Goal: Task Accomplishment & Management: Complete application form

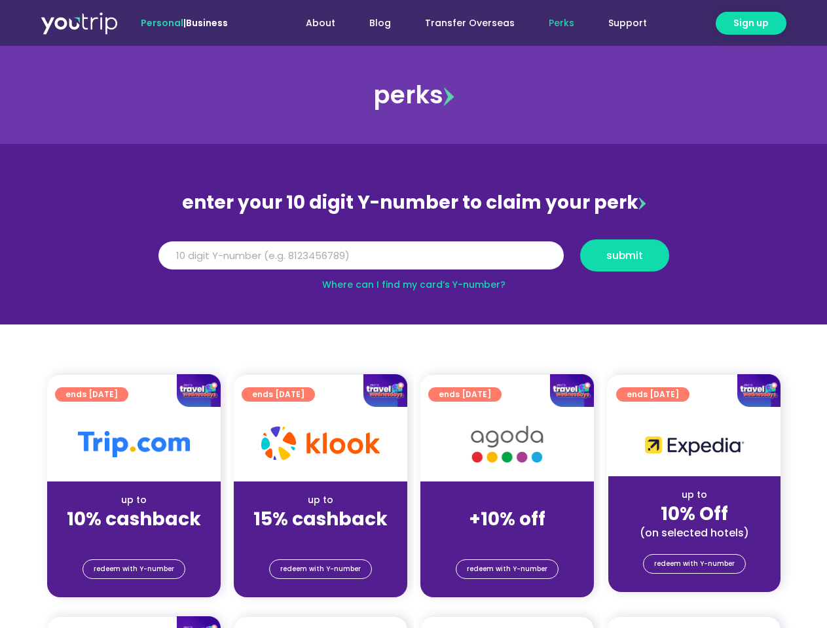
click at [413, 314] on section "enter your 10 digit Y-number to claim your perk Y Number submit Where can I fin…" at bounding box center [413, 234] width 827 height 181
click at [751, 23] on span "Sign up" at bounding box center [750, 23] width 35 height 14
click at [414, 255] on input "Y Number" at bounding box center [360, 256] width 405 height 29
click at [624, 255] on span "submit" at bounding box center [624, 256] width 37 height 10
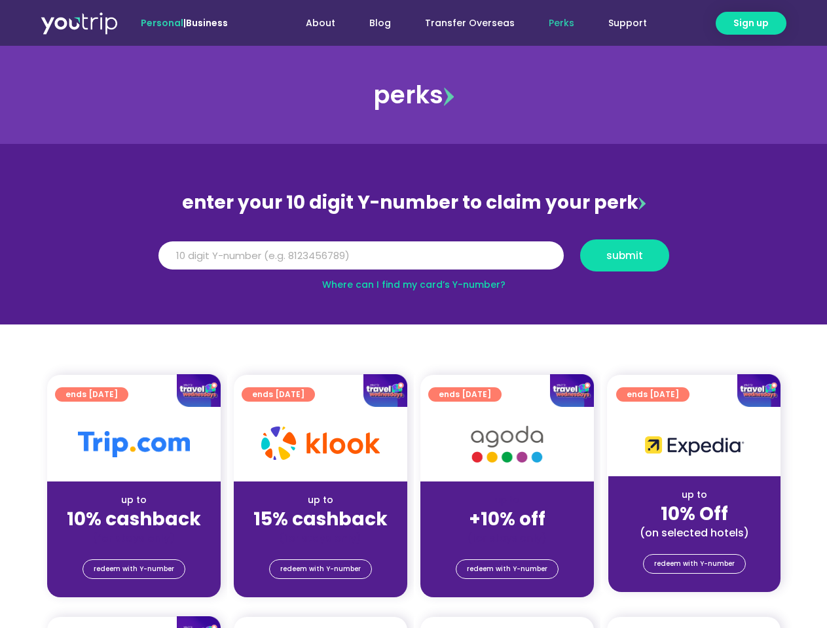
click at [625, 255] on span "submit" at bounding box center [624, 256] width 37 height 10
click at [624, 255] on span "submit" at bounding box center [624, 256] width 37 height 10
click at [134, 570] on span "redeem with Y-number" at bounding box center [134, 569] width 81 height 18
